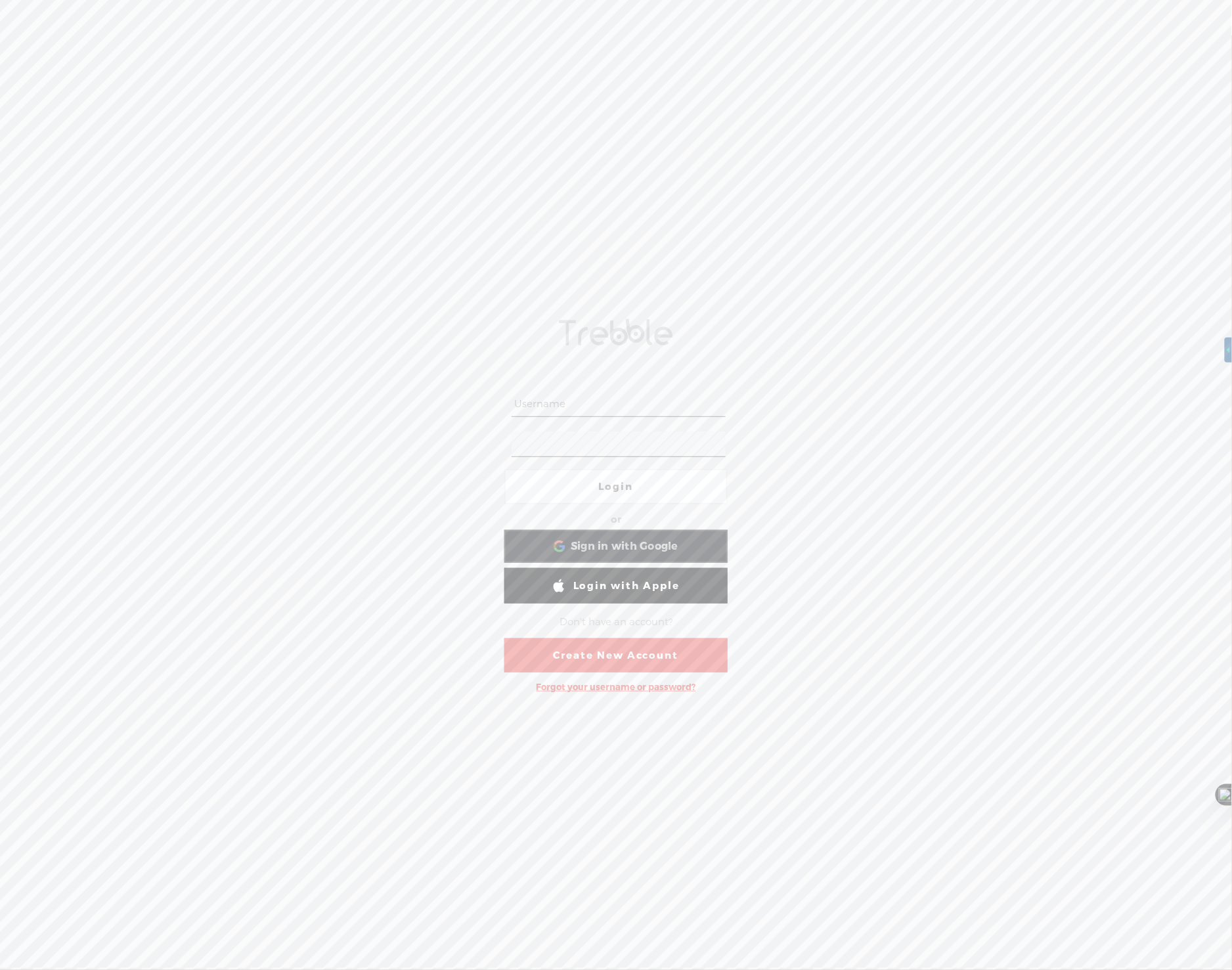
click at [999, 392] on div "Login or Login with Facebook Sign in with Google Sign in with Google. Opens in …" at bounding box center [616, 502] width 1232 height 934
click at [663, 536] on div "Sign in with Google Sign in with Google. Opens in new tab" at bounding box center [616, 547] width 205 height 30
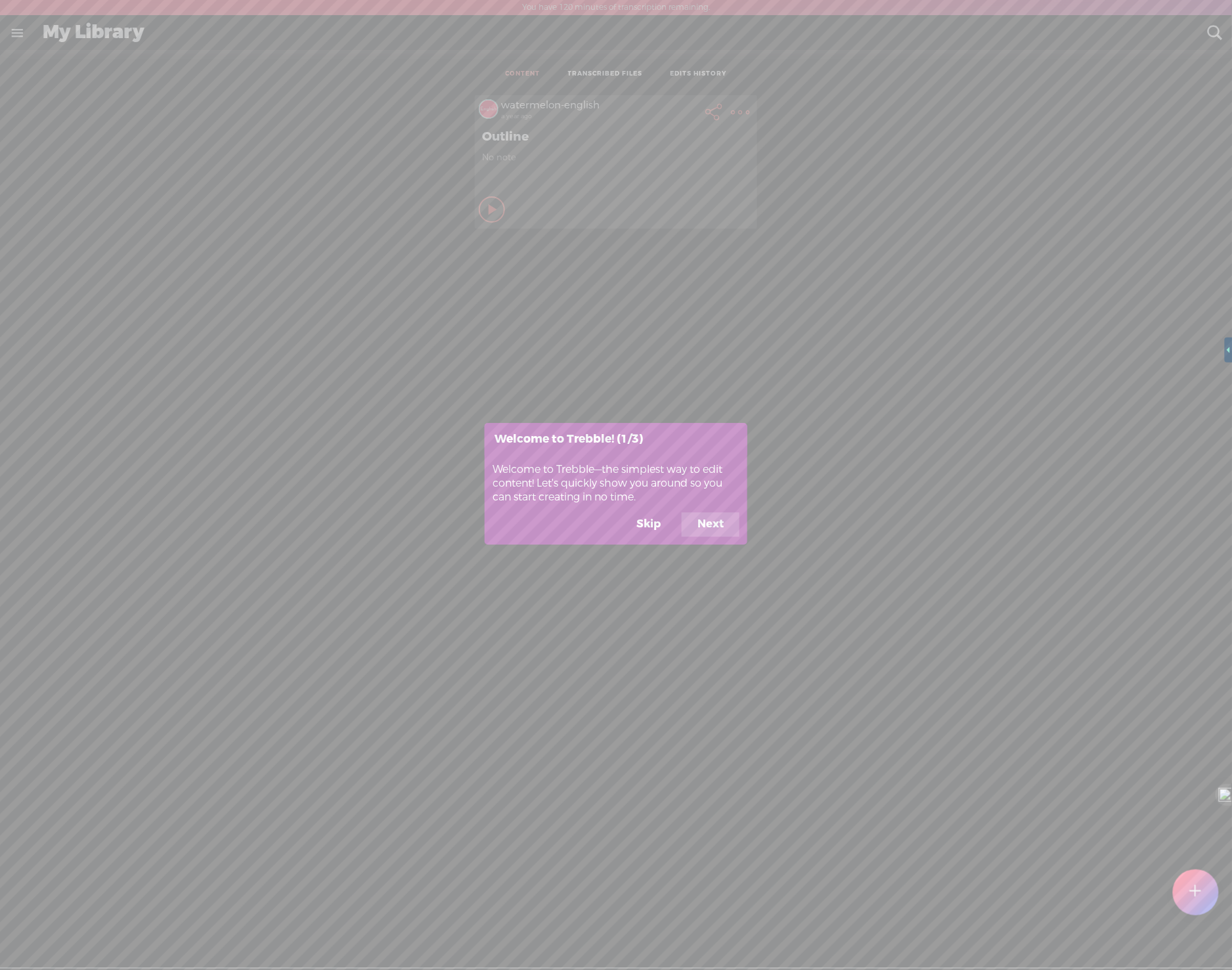
click at [659, 523] on button "Skip" at bounding box center [648, 525] width 56 height 25
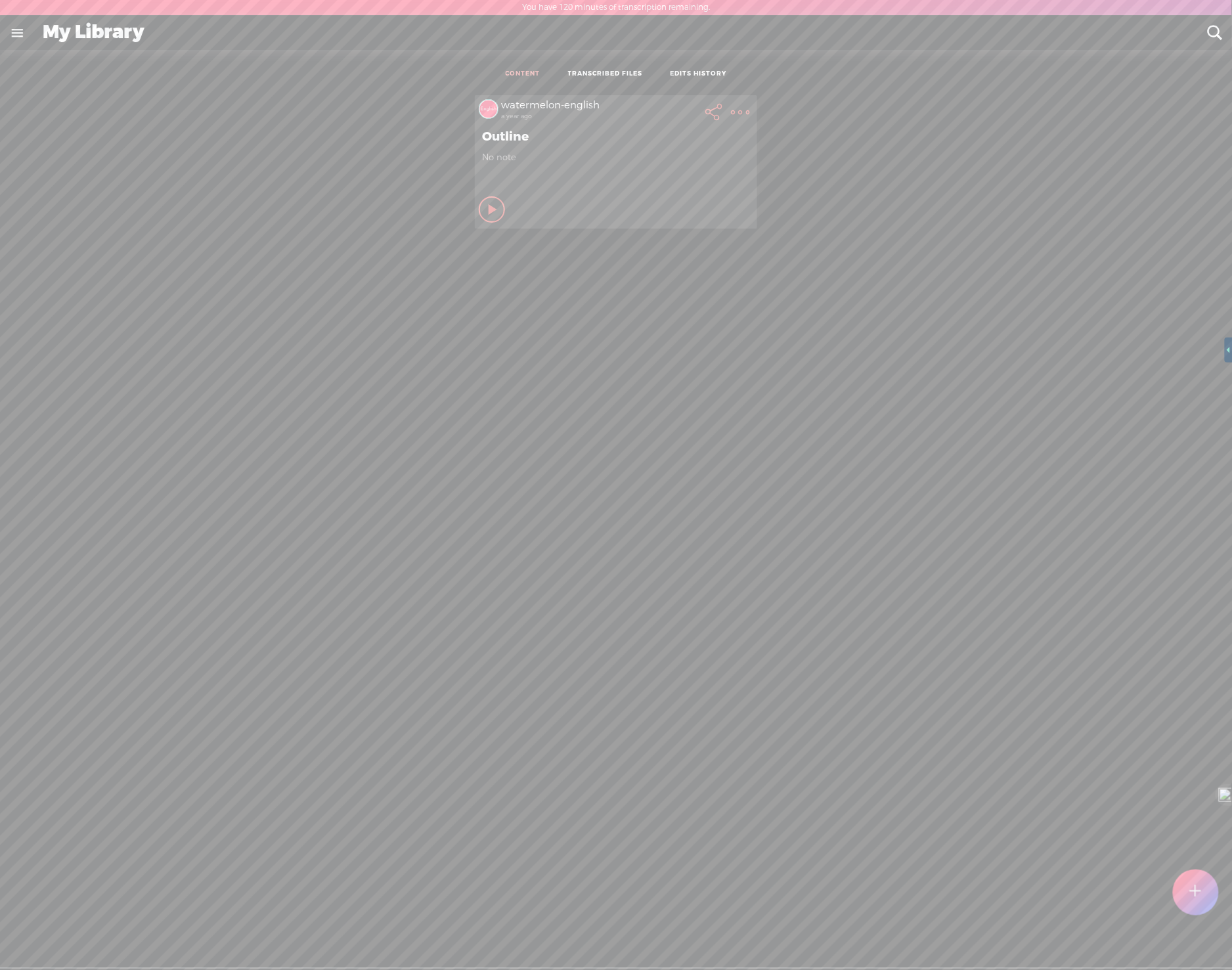
click at [933, 371] on div "watermelon-english a year ago Outline No note Play Content Private" at bounding box center [615, 550] width 1212 height 924
click at [589, 73] on link "TRANSCRIBED FILES" at bounding box center [606, 74] width 75 height 9
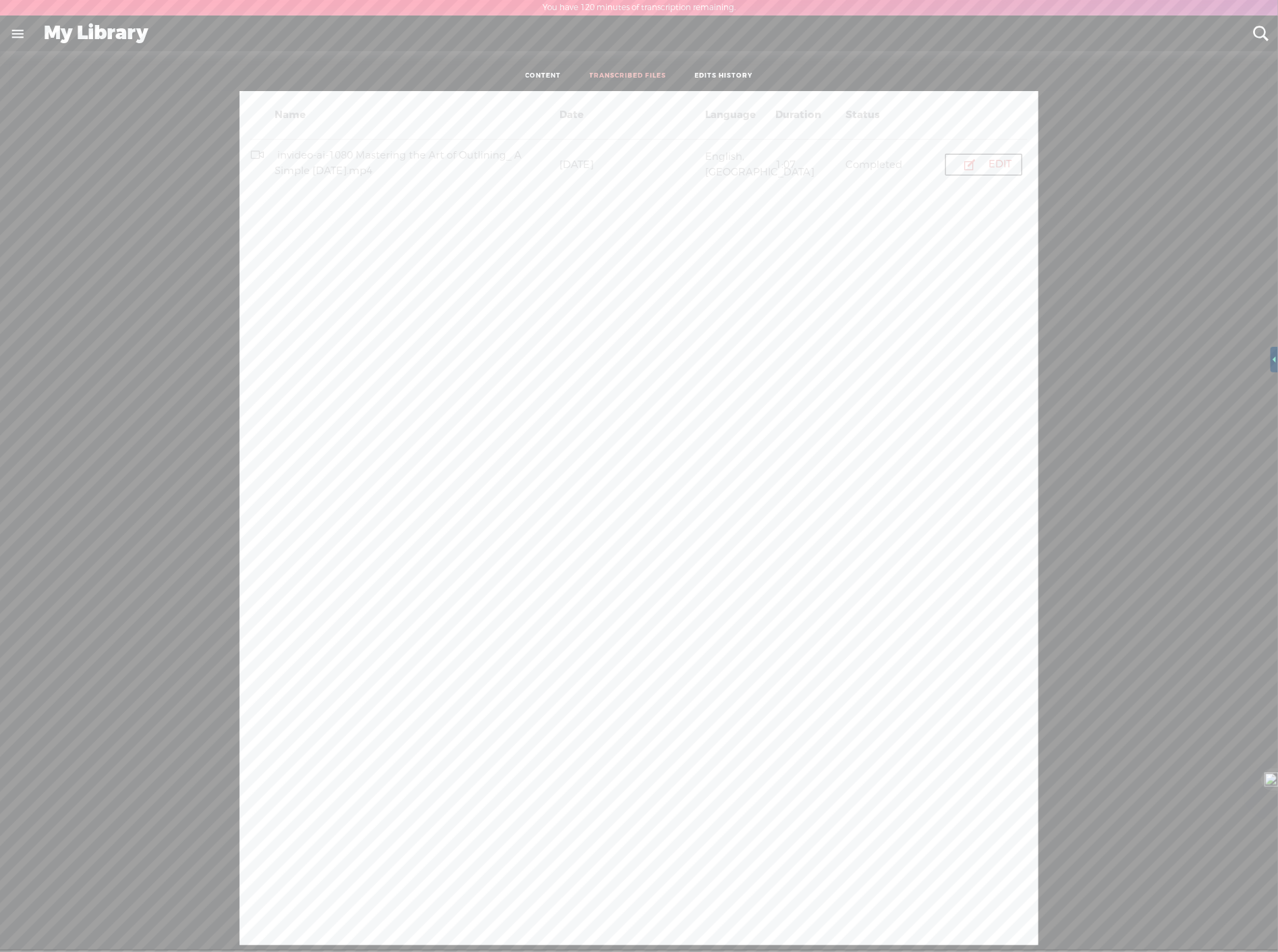
click at [1219, 384] on div "Name Date Language Duration Status invideo-ai-1080 Mastering the Art of Outlini…" at bounding box center [639, 518] width 1258 height 854
drag, startPoint x: 1232, startPoint y: 2, endPoint x: 529, endPoint y: 341, distance: 780.5
click at [529, 341] on div "Name Date Language Duration Status invideo-ai-1080 Mastering the Art of Outlini…" at bounding box center [639, 518] width 799 height 854
click at [107, 34] on div "My Library" at bounding box center [639, 34] width 1209 height 35
click at [23, 25] on link at bounding box center [18, 34] width 35 height 35
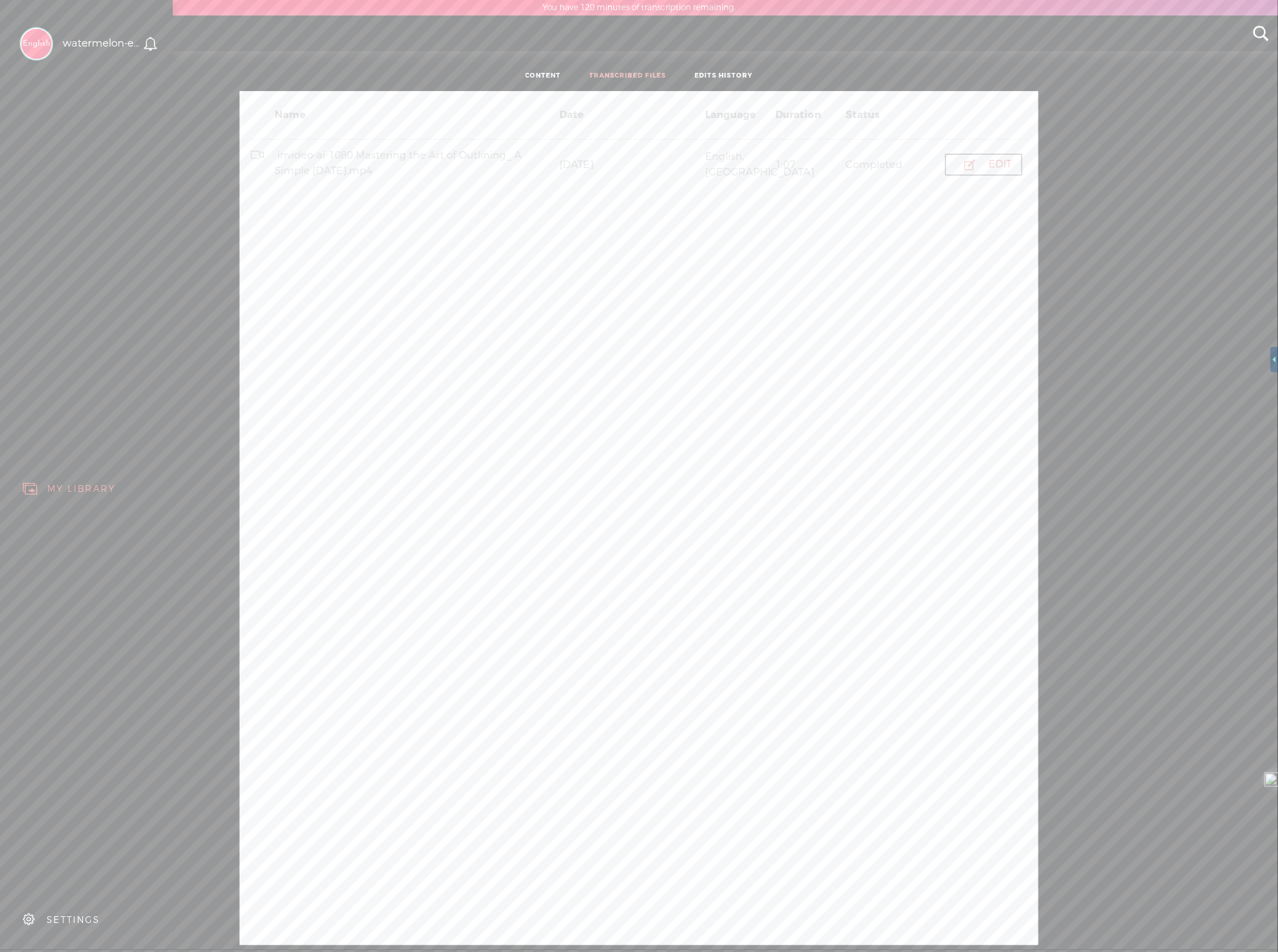
click at [57, 900] on div "SETTINGS" at bounding box center [89, 920] width 158 height 41
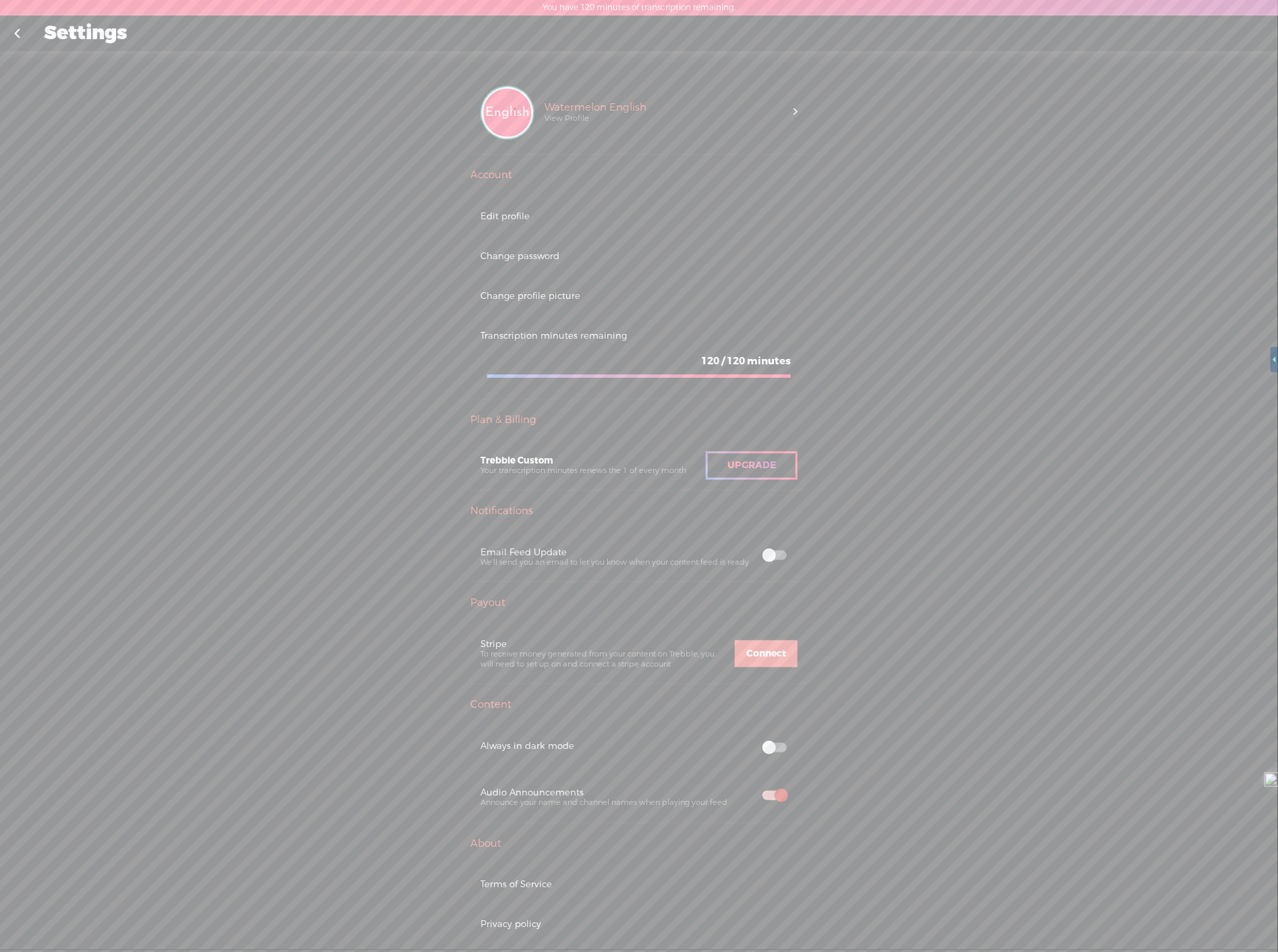
click at [1131, 375] on div "Upgrade To Trebble Plus Watermelon English View Profile Account Edit profile Ch…" at bounding box center [639, 508] width 1278 height 914
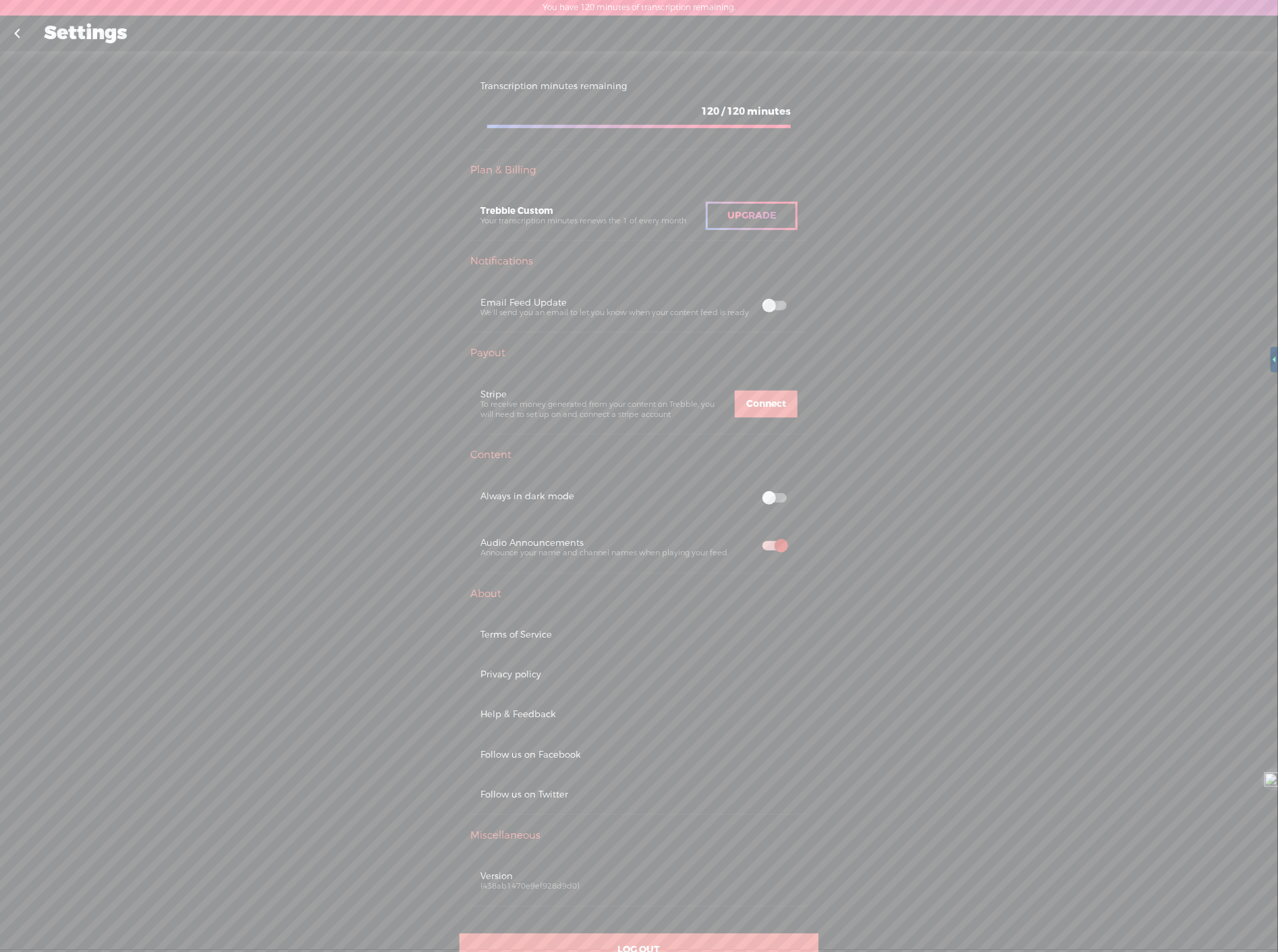
scroll to position [288, 0]
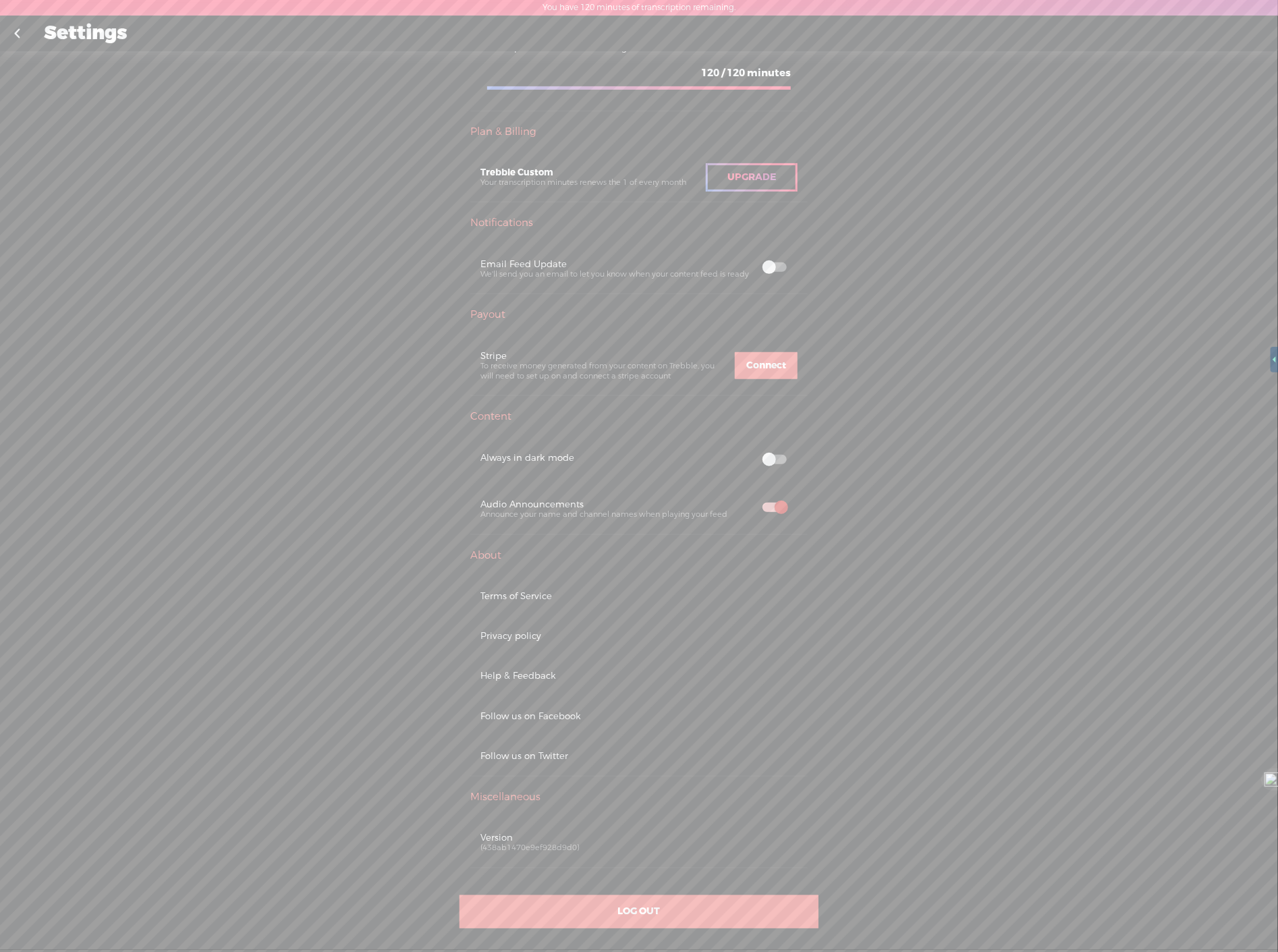
click at [548, 751] on div "Follow us on Twitter" at bounding box center [639, 756] width 317 height 12
click at [1045, 249] on div "Upgrade To Trebble Plus Watermelon English View Profile Account Edit profile Ch…" at bounding box center [639, 508] width 1278 height 914
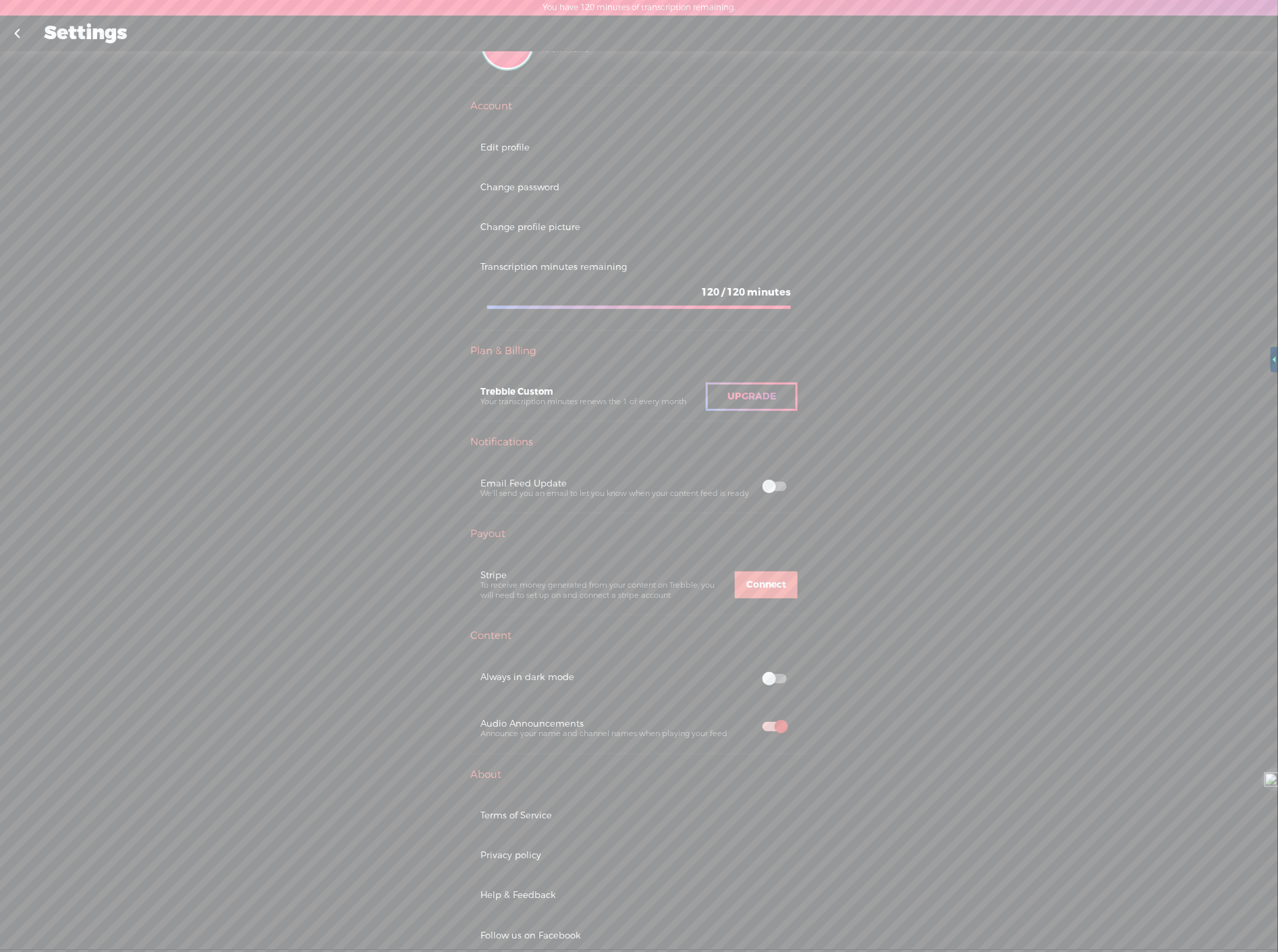
scroll to position [0, 0]
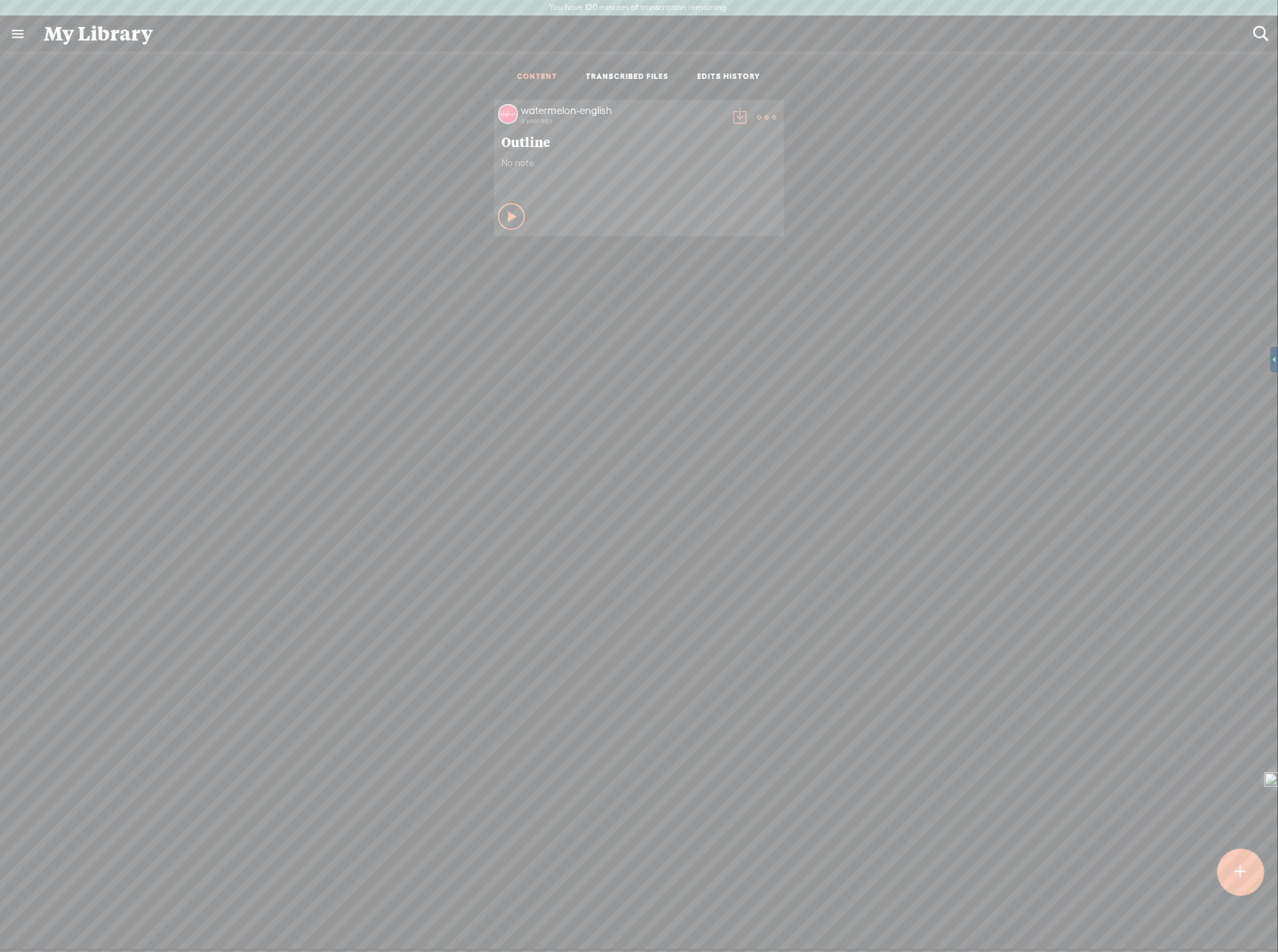
click at [11, 27] on link at bounding box center [18, 34] width 35 height 35
click at [513, 142] on body "You have 120 minutes of transcription remaining. Upgrade to increase your limit…" at bounding box center [639, 475] width 1278 height 950
click at [610, 76] on link "TRANSCRIBED FILES" at bounding box center [627, 77] width 83 height 12
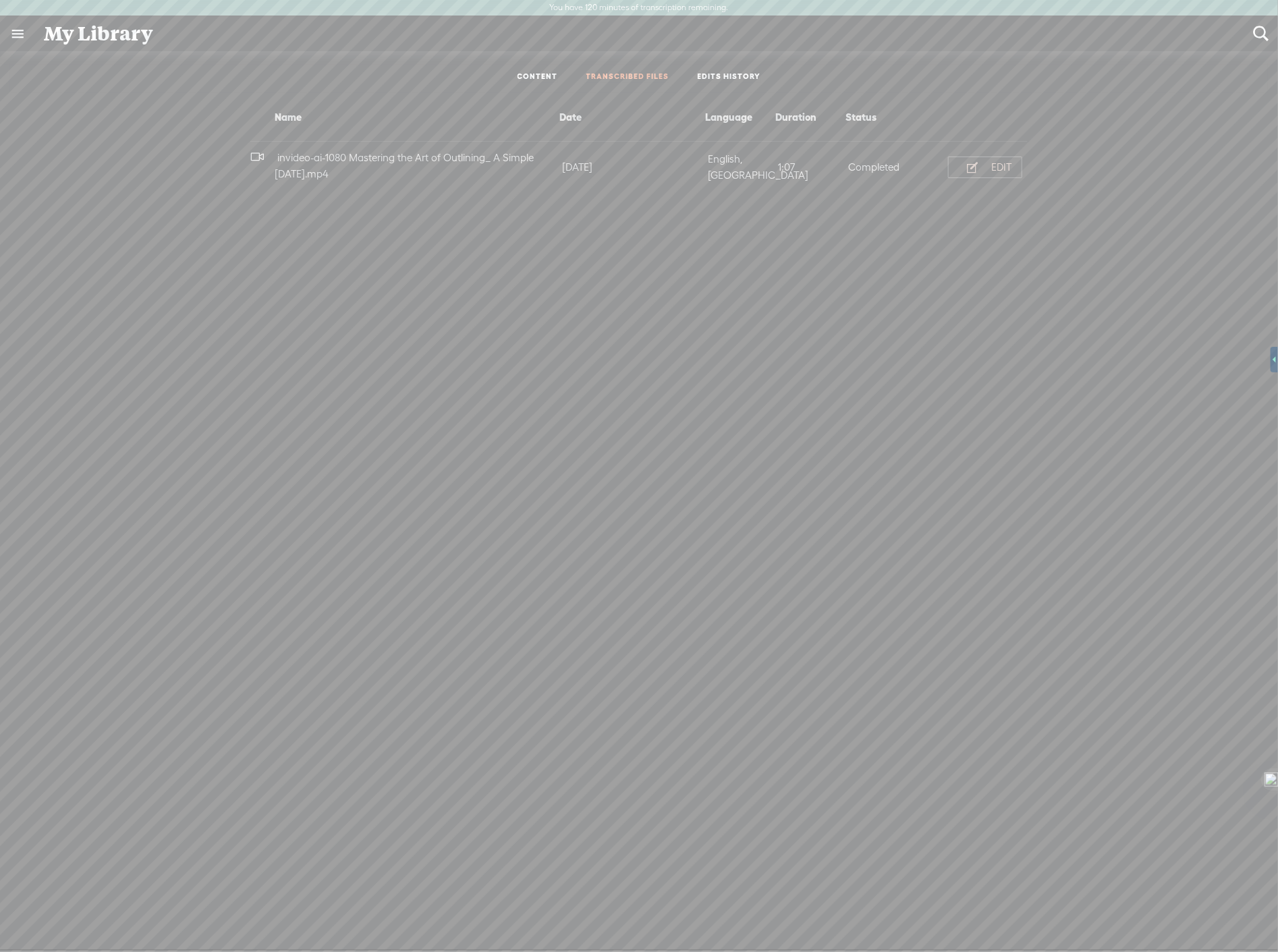
click at [355, 166] on h4 "invideo-ai-1080 Mastering the Art of Outlining_ A Simple [DATE].mp4" at bounding box center [417, 165] width 284 height 32
click at [1009, 166] on div "EDIT" at bounding box center [1001, 167] width 20 height 14
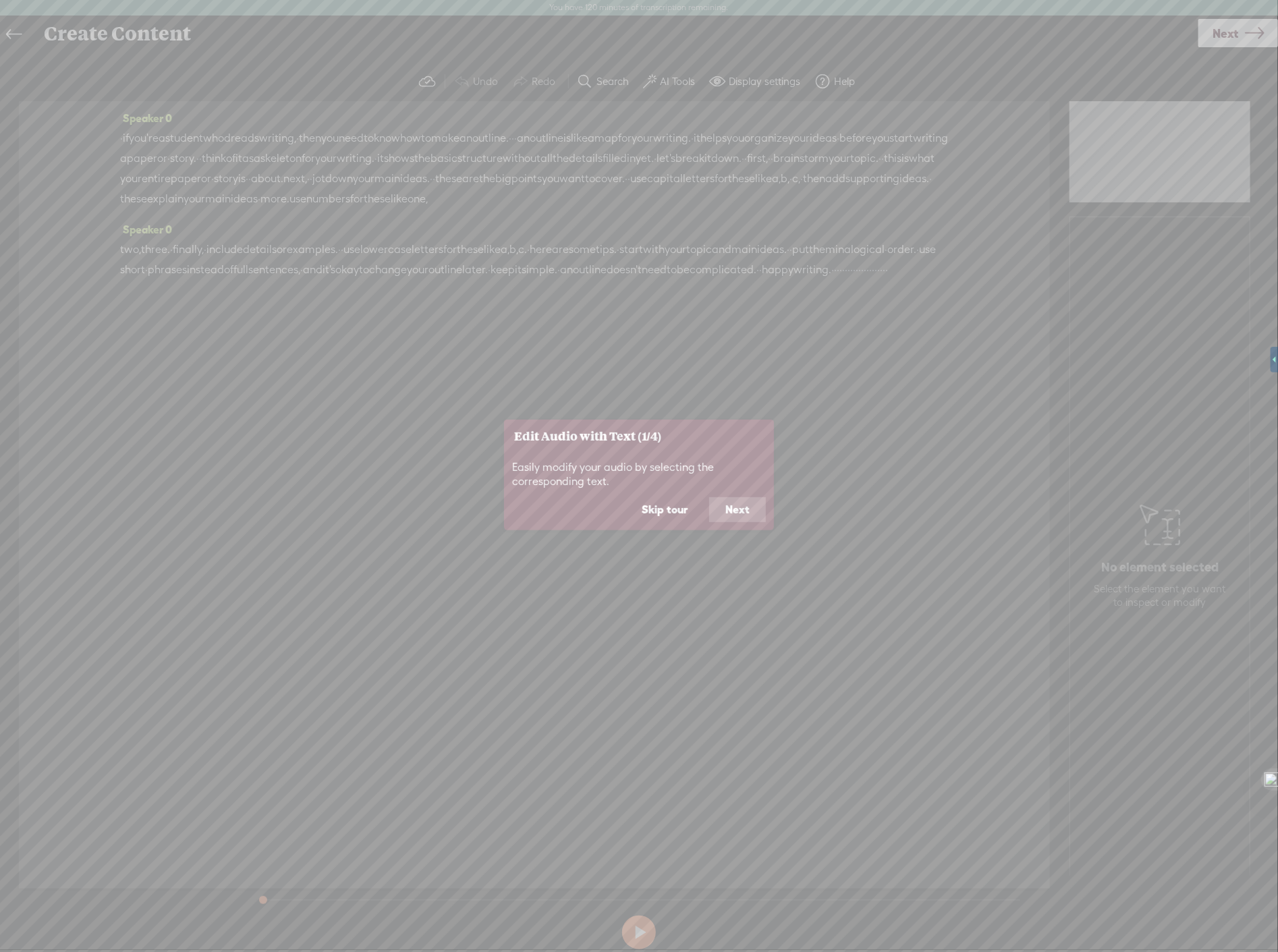
click at [738, 511] on button "Next" at bounding box center [737, 510] width 56 height 25
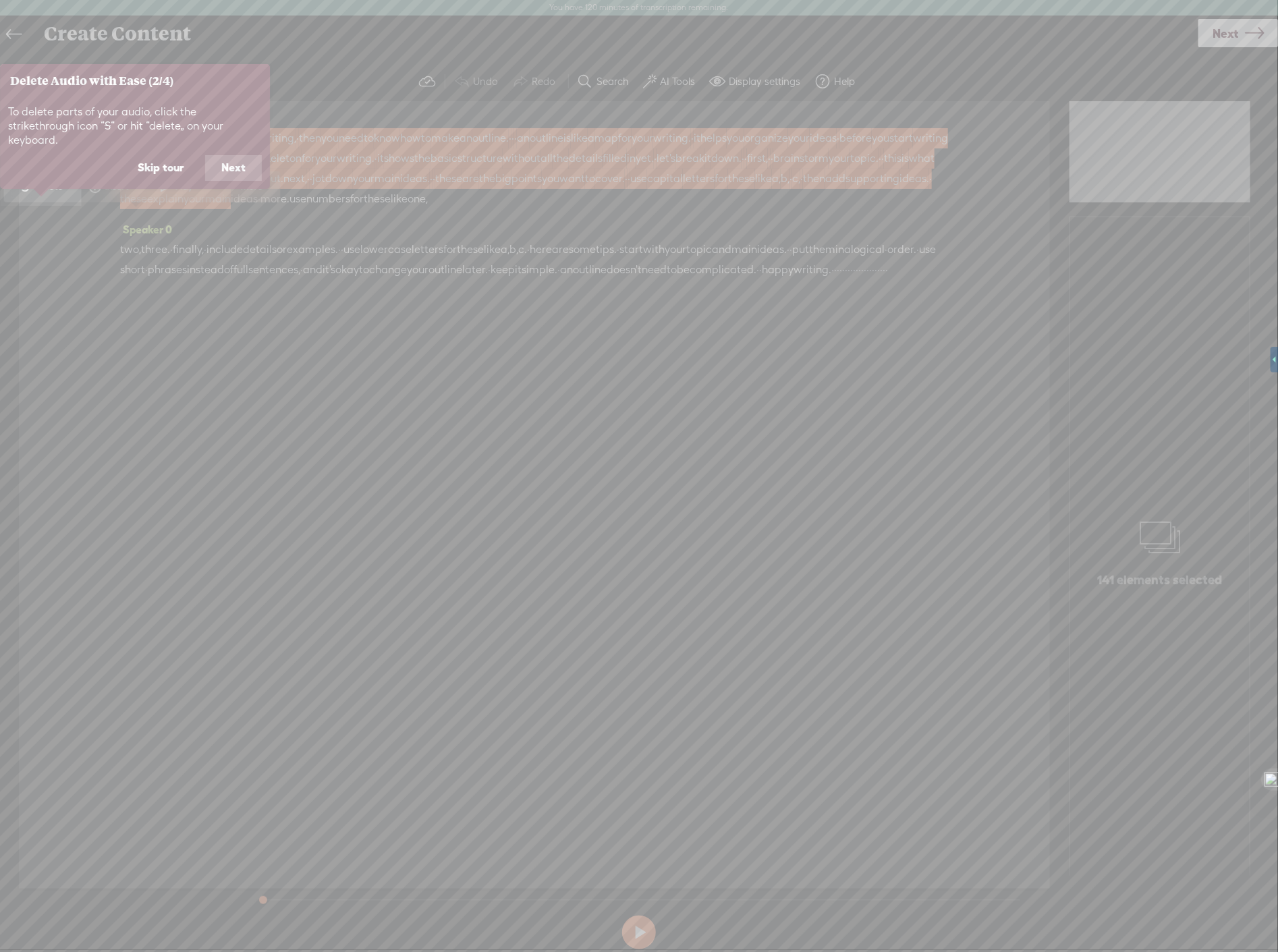
click at [227, 155] on button "Next" at bounding box center [234, 167] width 56 height 25
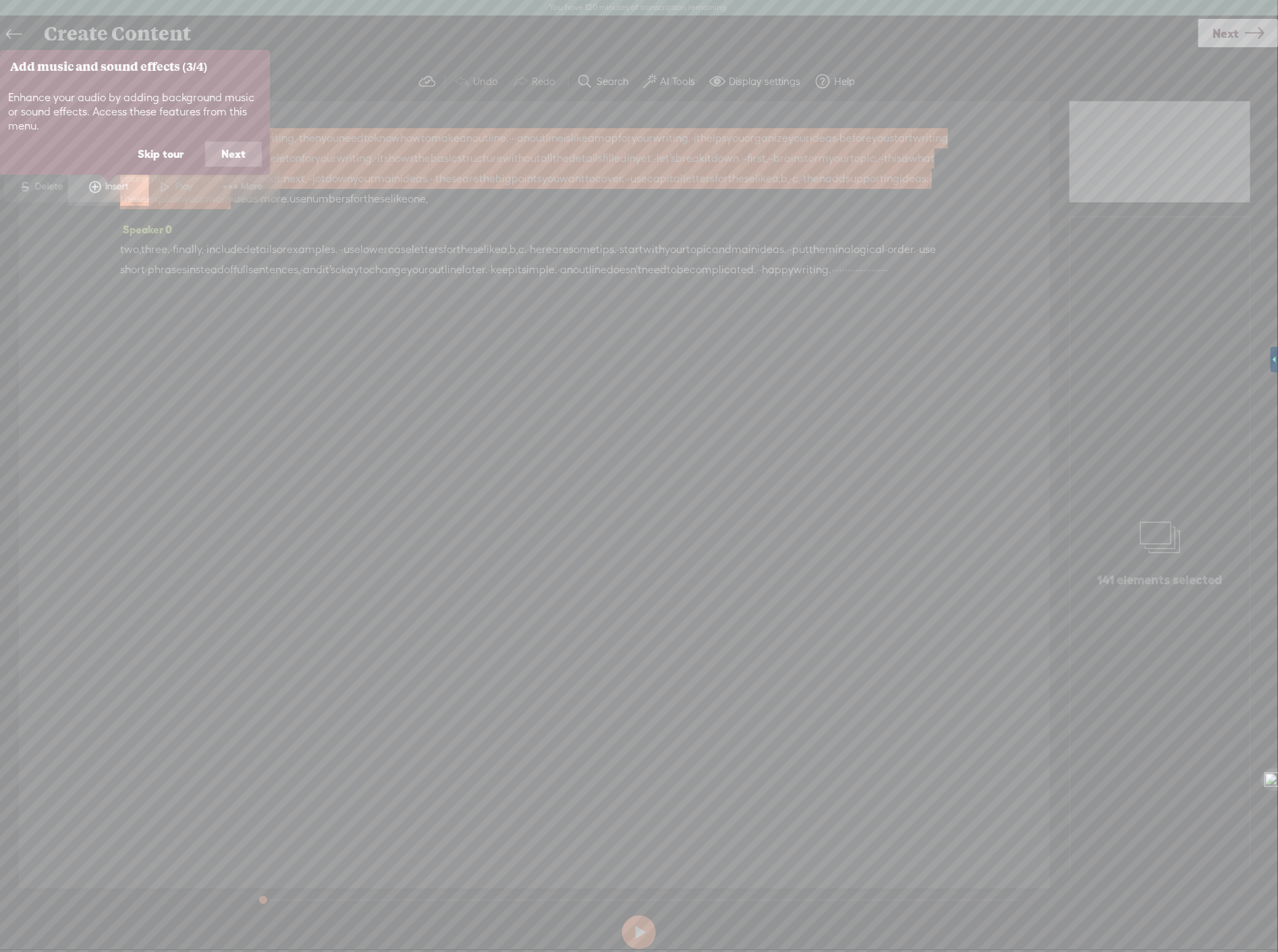
click at [255, 155] on button "Next" at bounding box center [234, 155] width 56 height 25
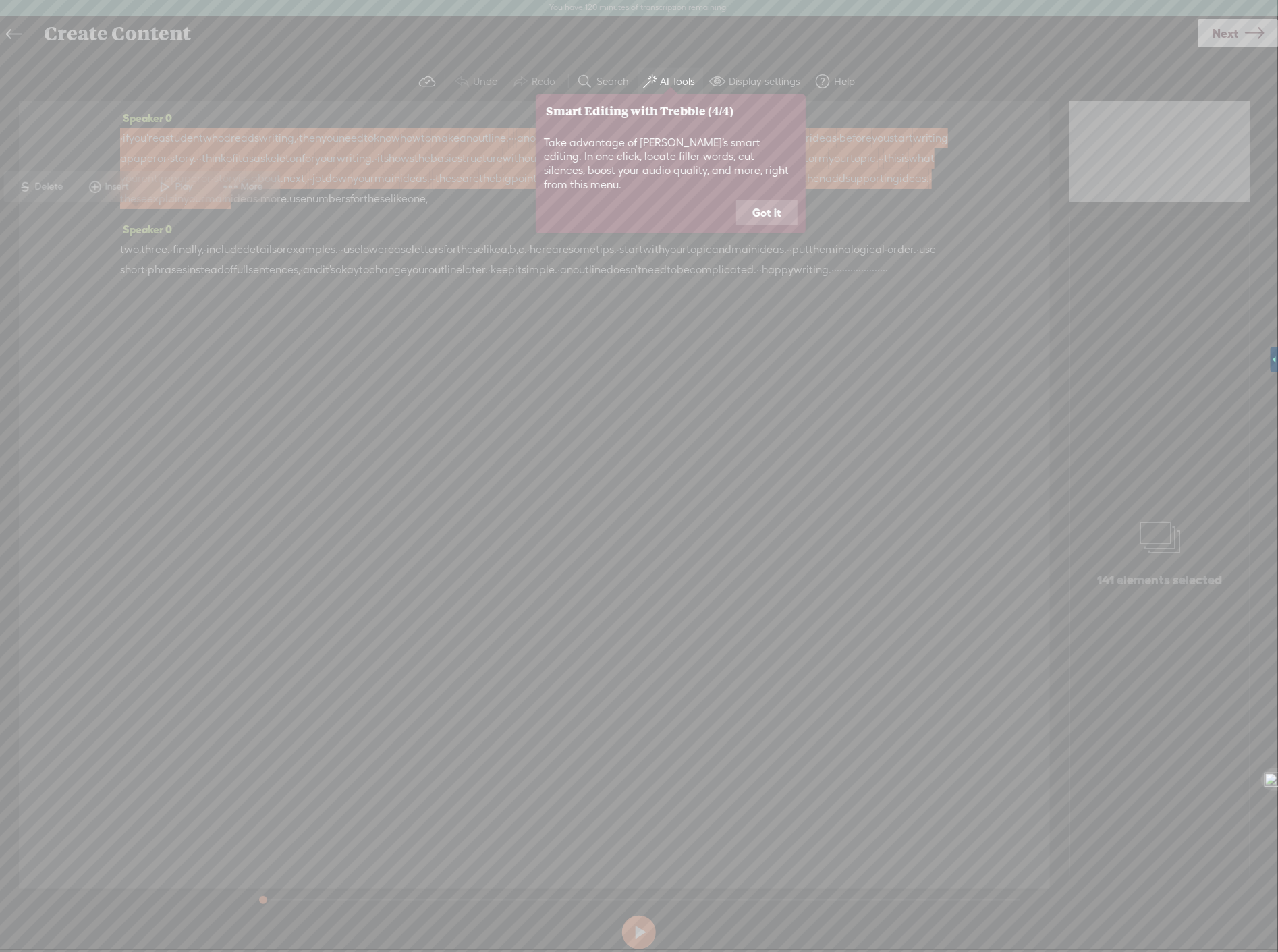
click at [774, 201] on button "Got it" at bounding box center [766, 213] width 61 height 25
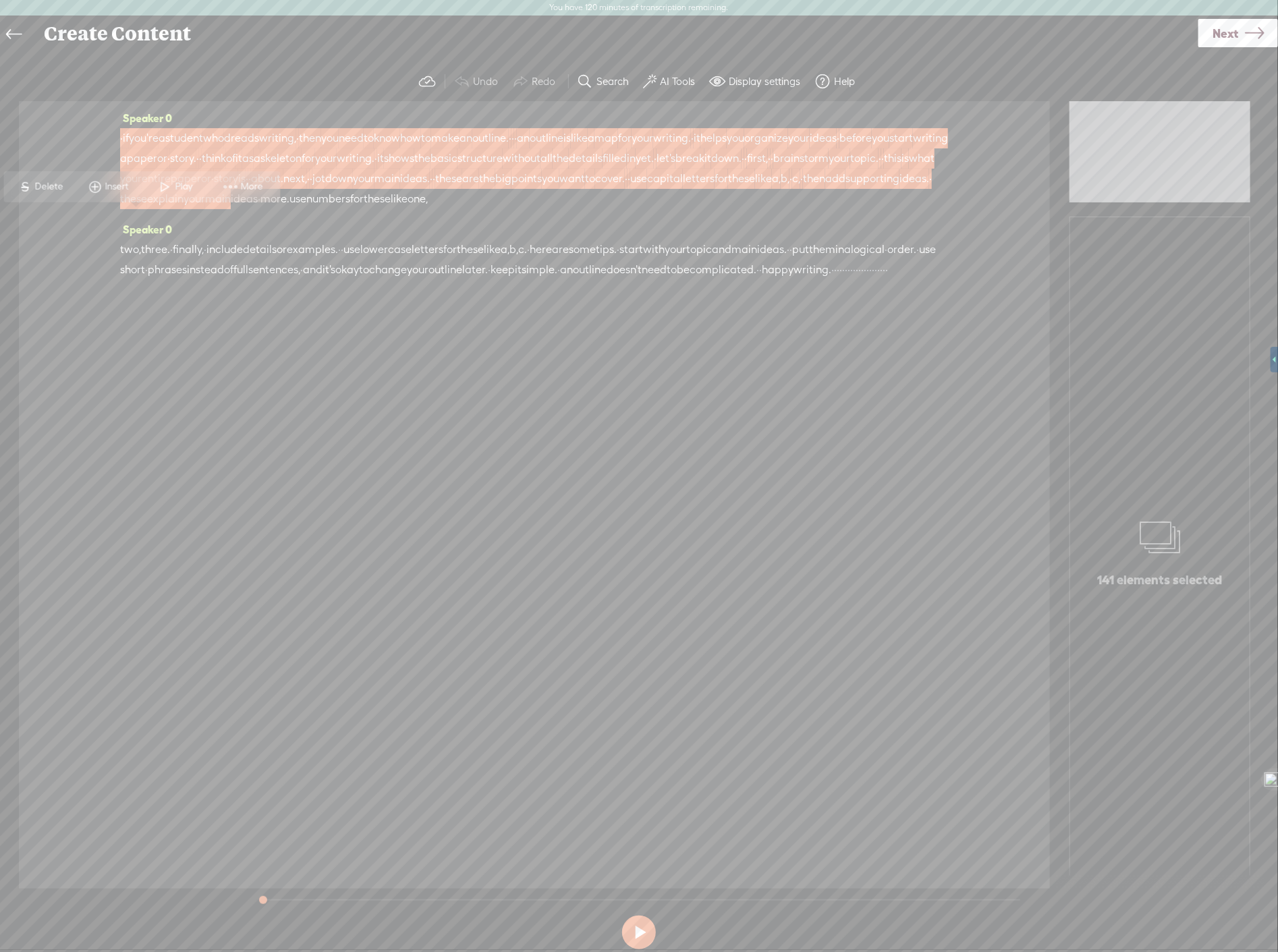
click at [806, 509] on div "Speaker 0 · if you're a student who dreads writing, · then you need to know how…" at bounding box center [533, 494] width 1031 height 787
drag, startPoint x: 119, startPoint y: 276, endPoint x: 426, endPoint y: 279, distance: 307.0
click at [426, 279] on div "Speaker 0 · if you're a student who dreads writing, · then you need to know how…" at bounding box center [533, 494] width 1031 height 787
click at [484, 260] on span "these" at bounding box center [470, 249] width 27 height 20
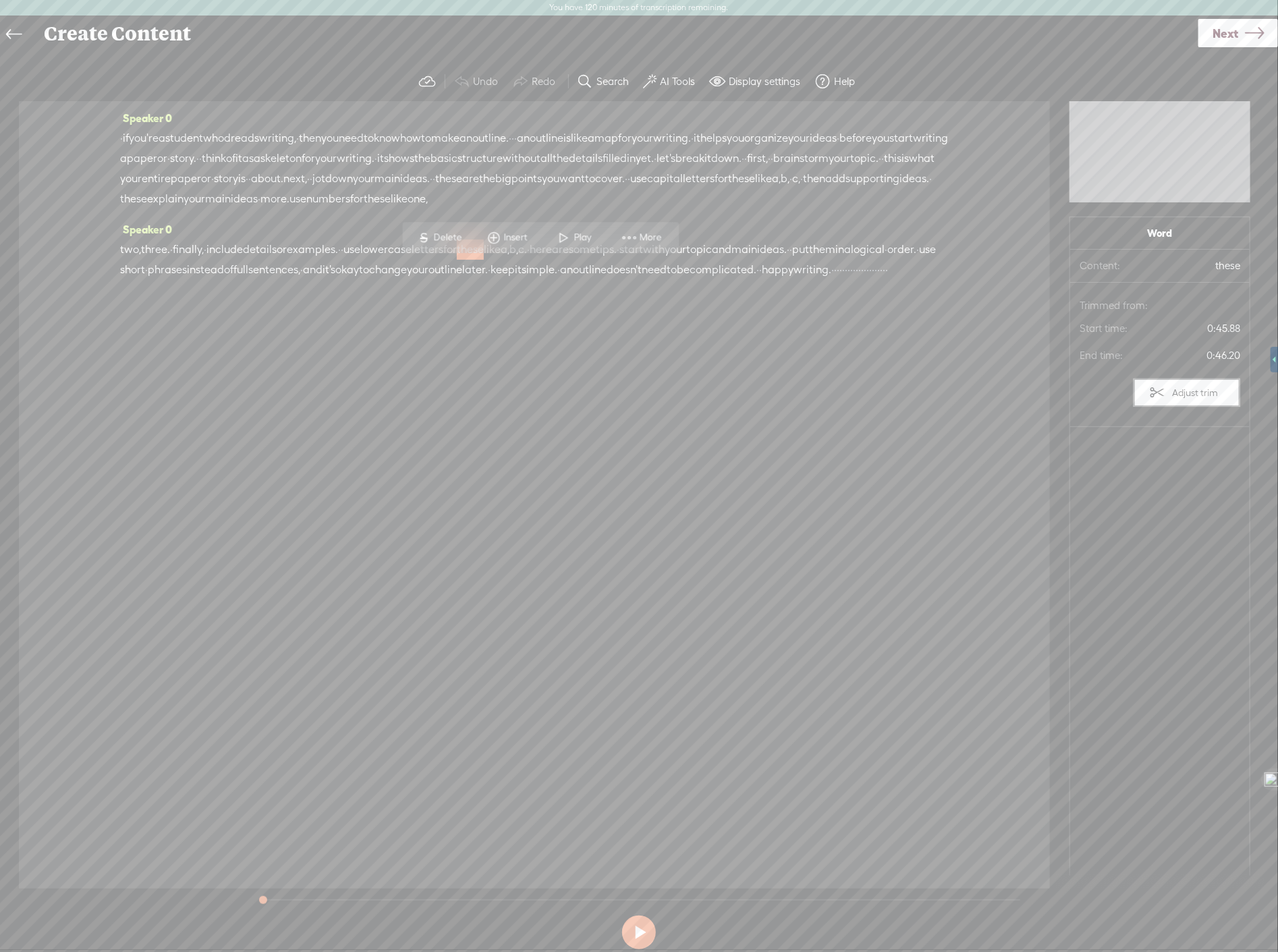
click at [754, 426] on div "Speaker 0 · if you're a student who dreads writing, · then you need to know how…" at bounding box center [533, 494] width 1031 height 787
click at [23, 41] on link at bounding box center [17, 34] width 30 height 31
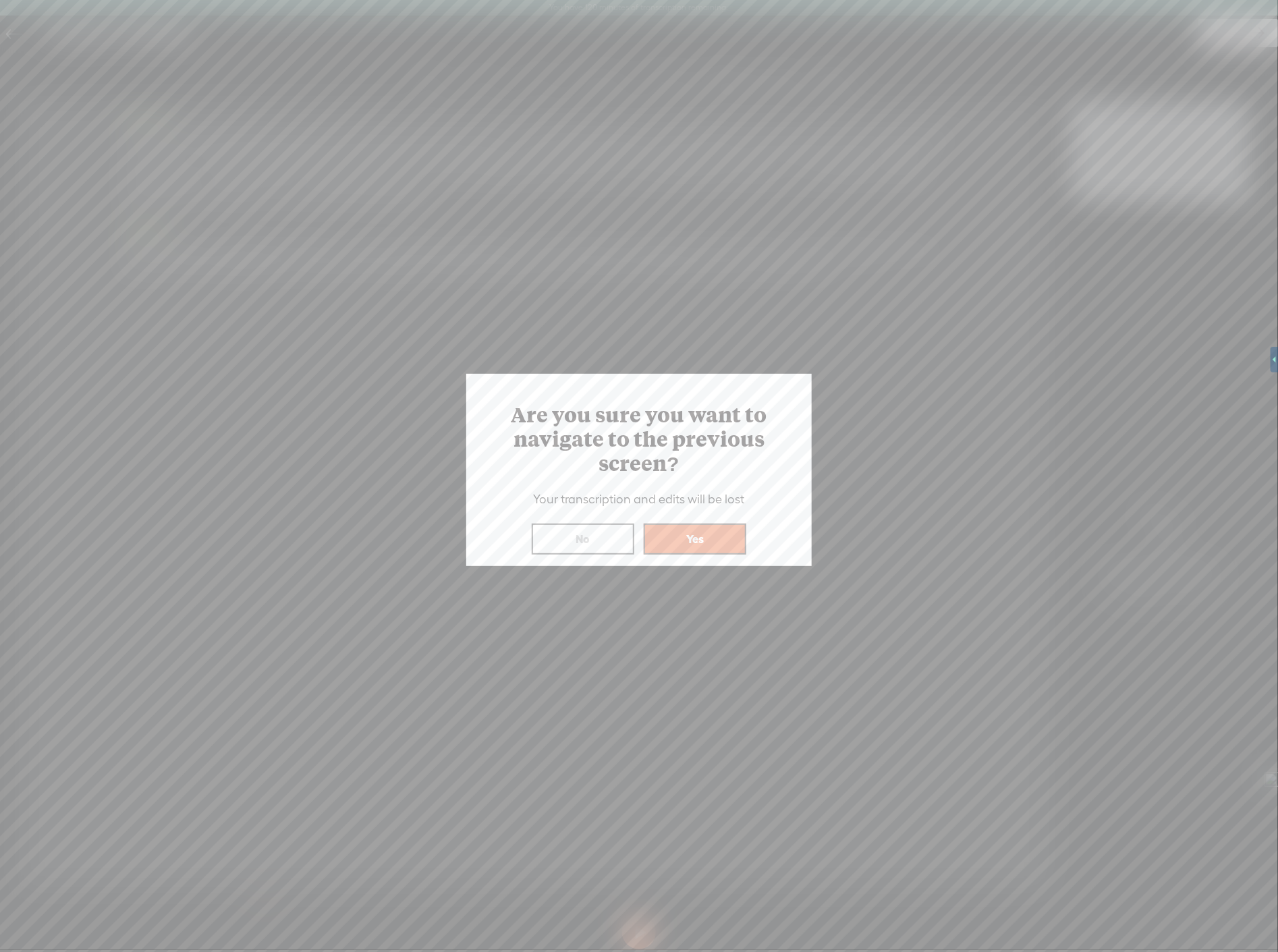
drag, startPoint x: 709, startPoint y: 537, endPoint x: 787, endPoint y: 423, distance: 138.1
click at [709, 535] on button "Yes" at bounding box center [694, 539] width 102 height 31
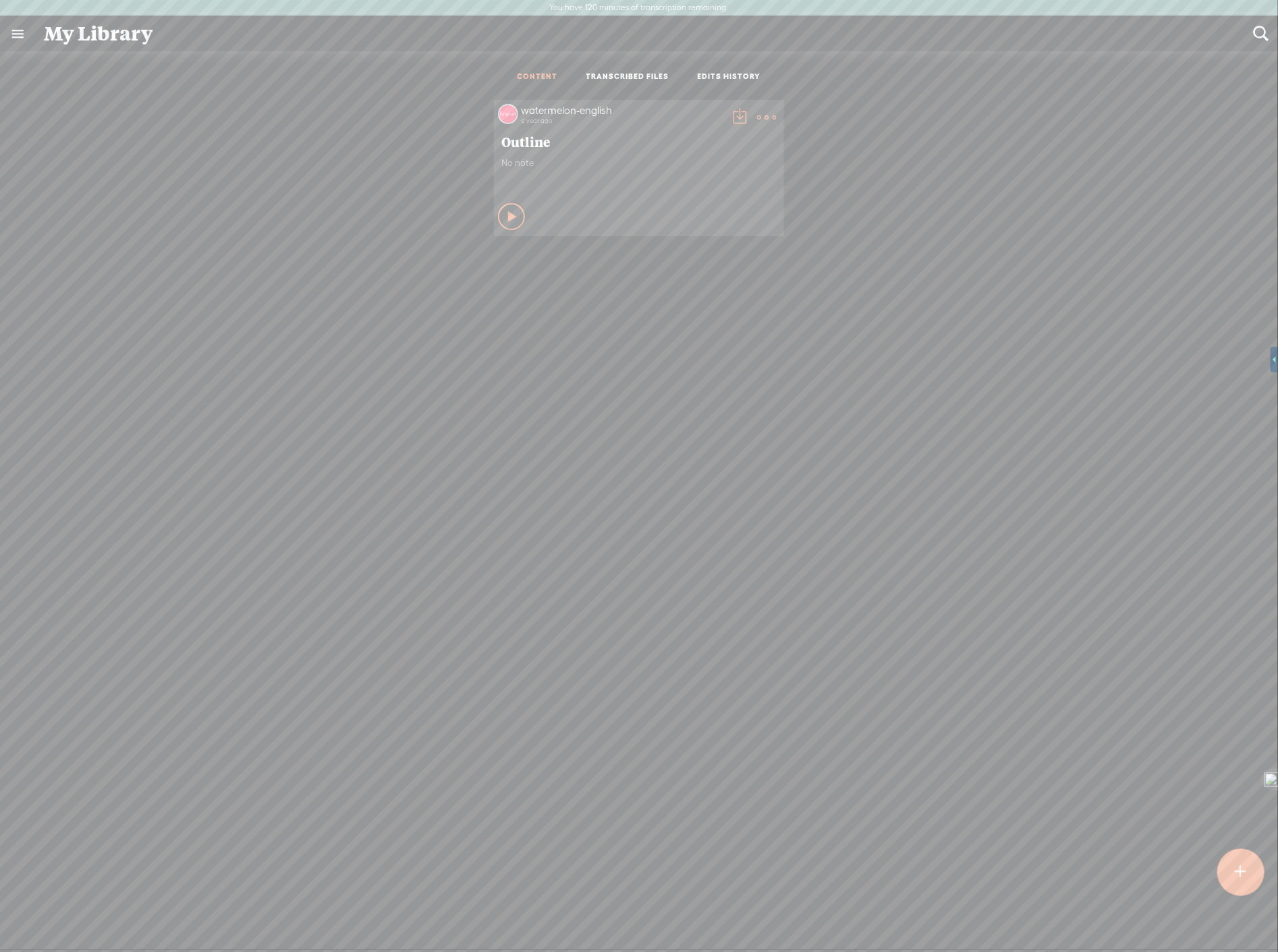
click at [258, 137] on div "watermelon-english a year ago Outline No note Play Content" at bounding box center [639, 168] width 1258 height 150
click at [710, 72] on link "EDITS HISTORY" at bounding box center [729, 77] width 63 height 12
